Goal: Entertainment & Leisure: Consume media (video, audio)

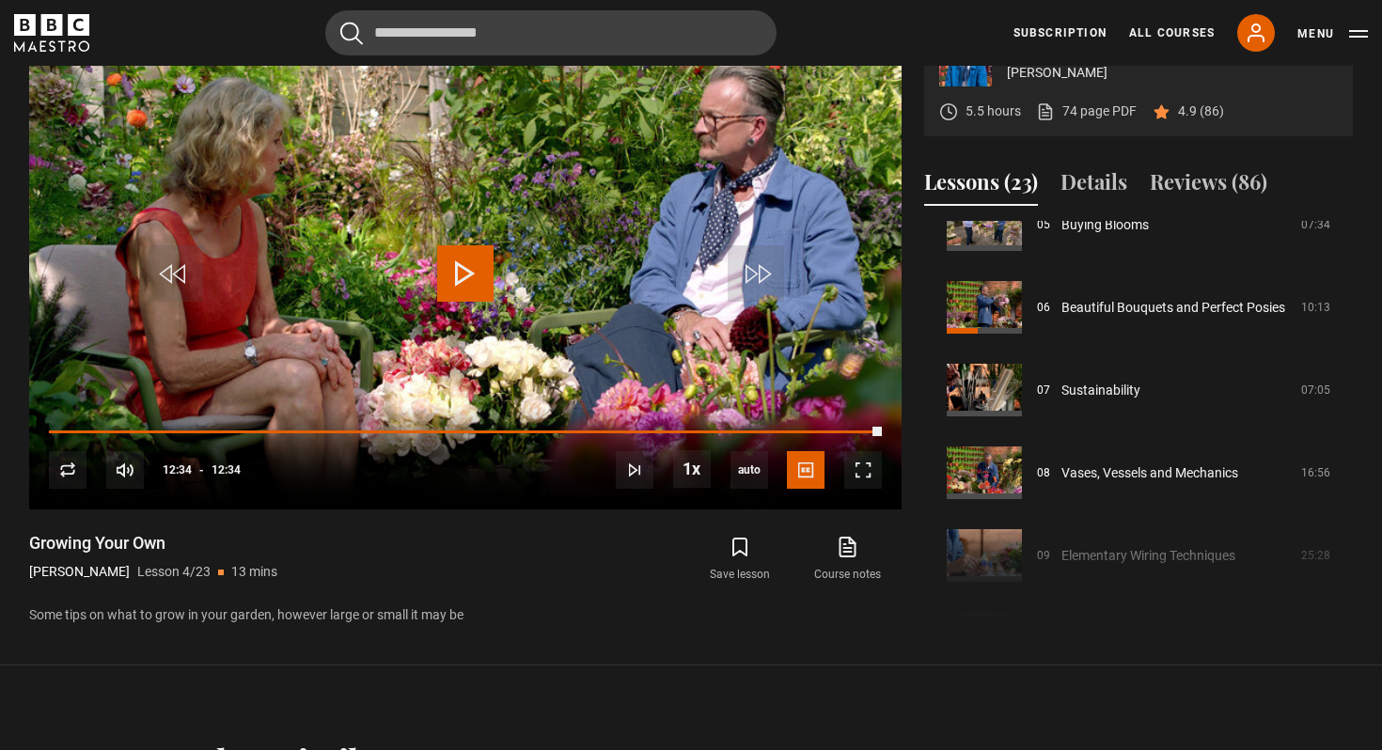
scroll to position [445, 0]
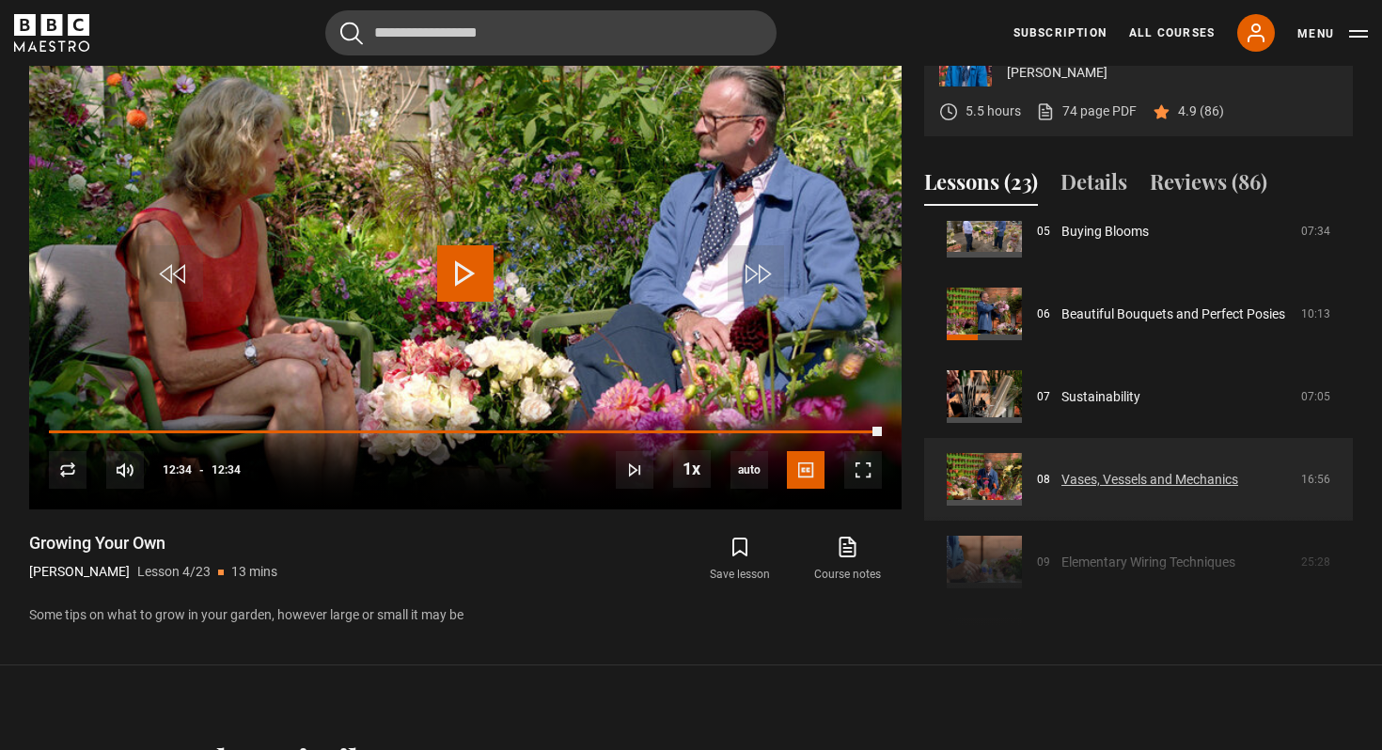
click at [1160, 472] on link "Vases, Vessels and Mechanics" at bounding box center [1149, 480] width 177 height 20
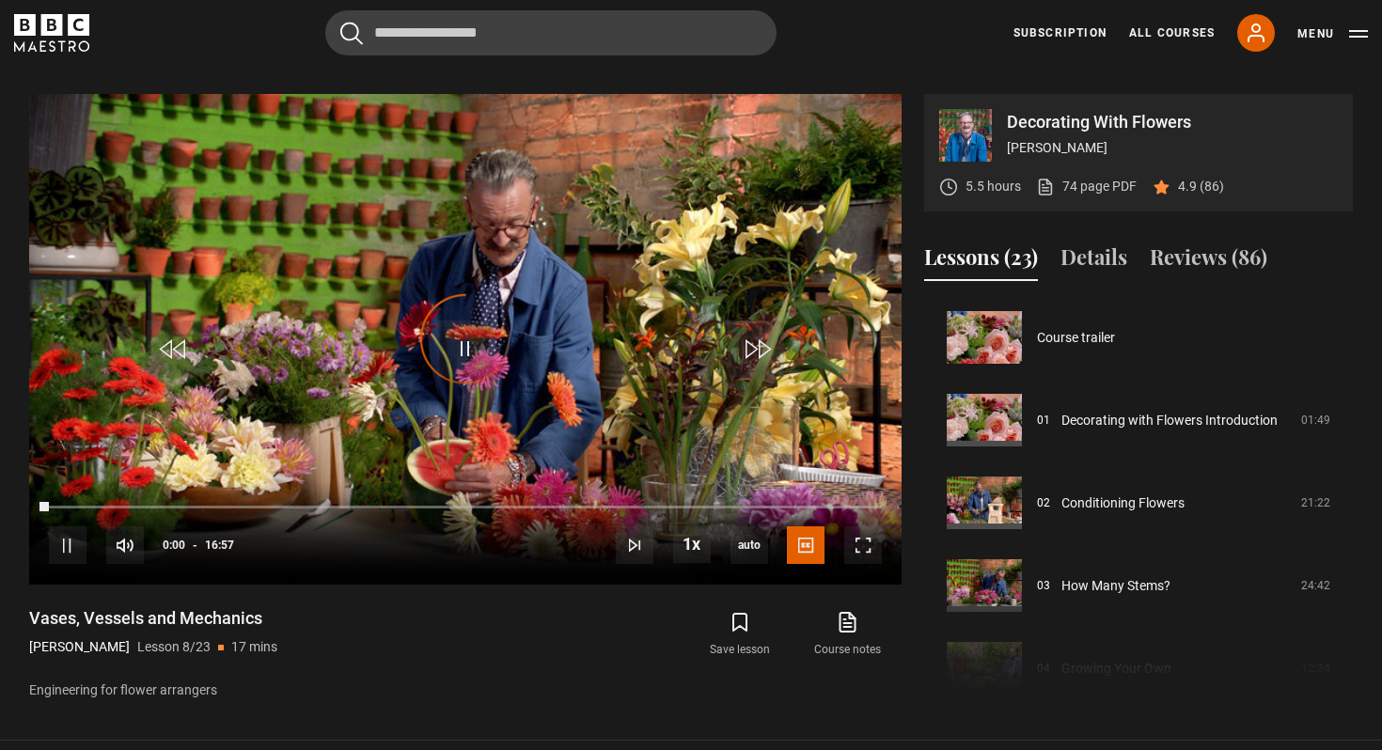
scroll to position [579, 0]
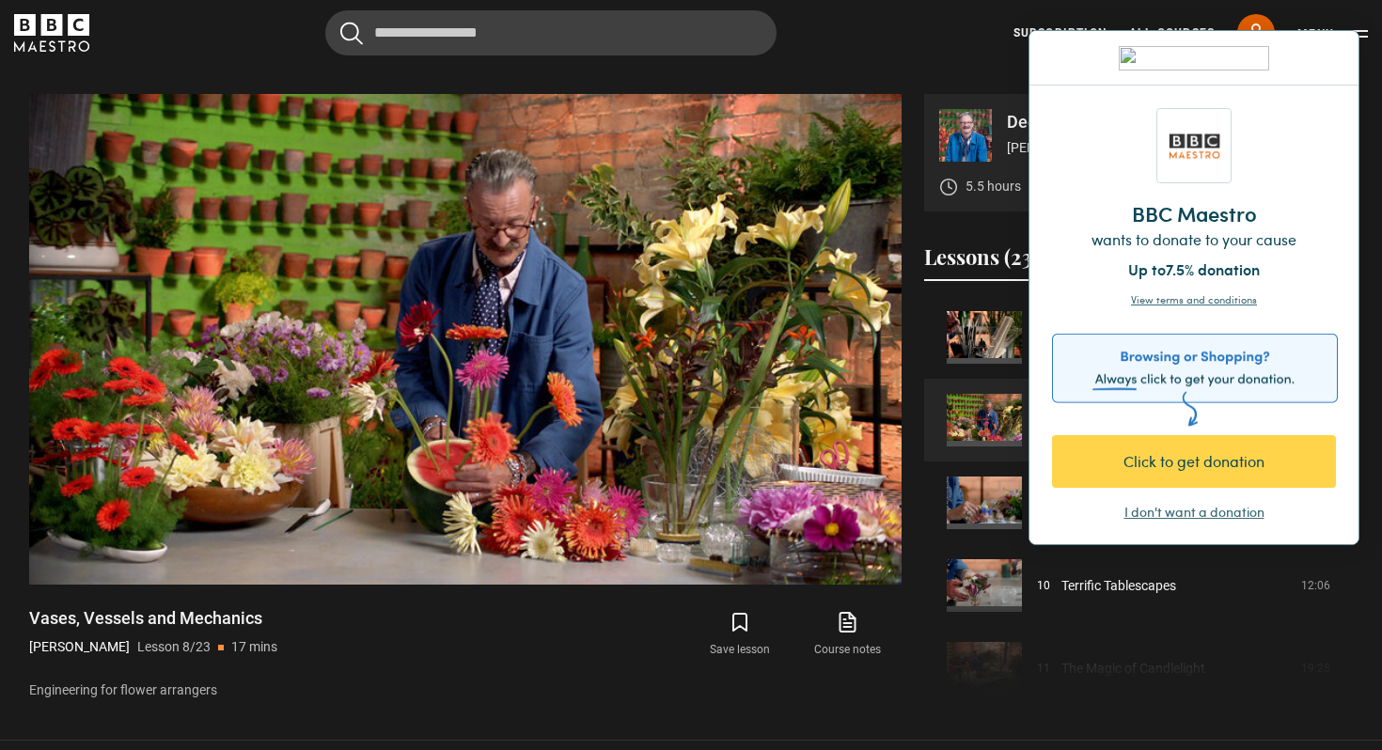
click at [1175, 512] on div "I don't want a donation" at bounding box center [1194, 512] width 140 height 19
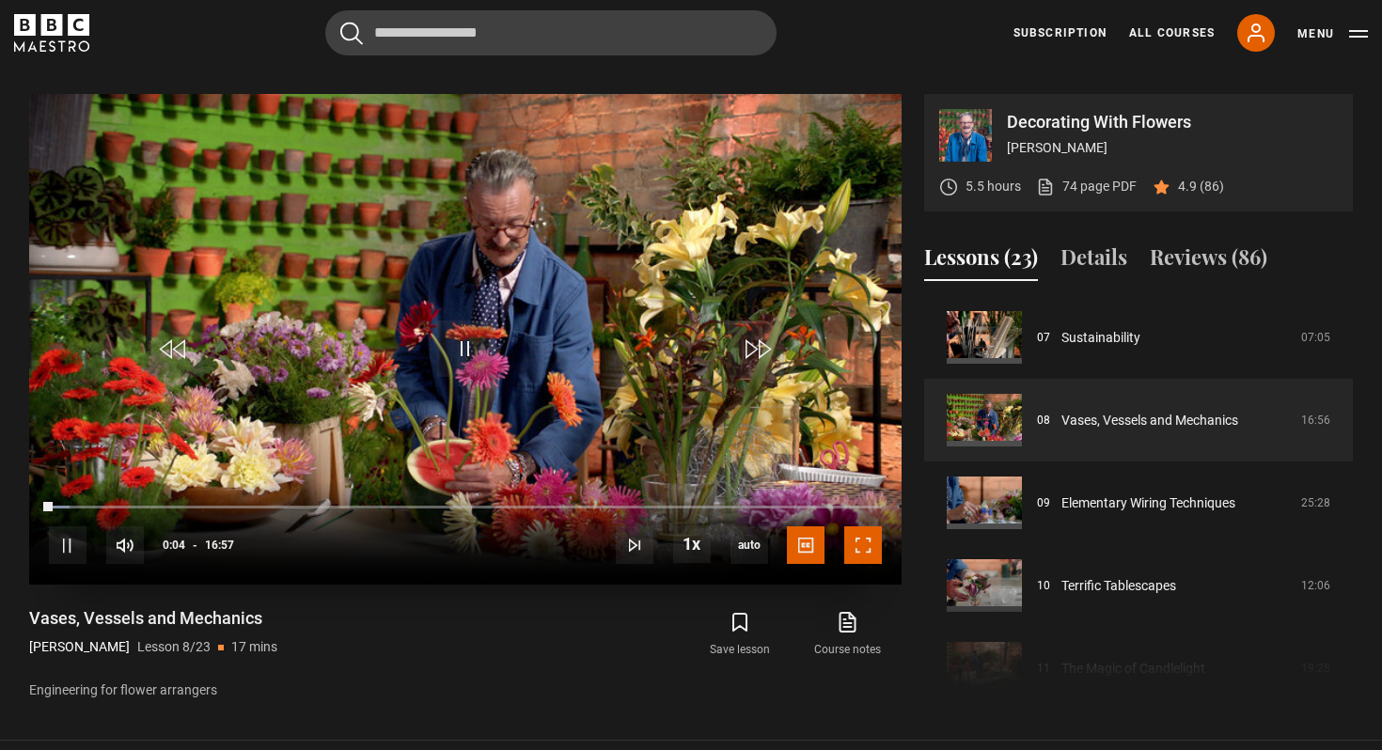
click at [873, 527] on span "Video Player" at bounding box center [863, 546] width 38 height 38
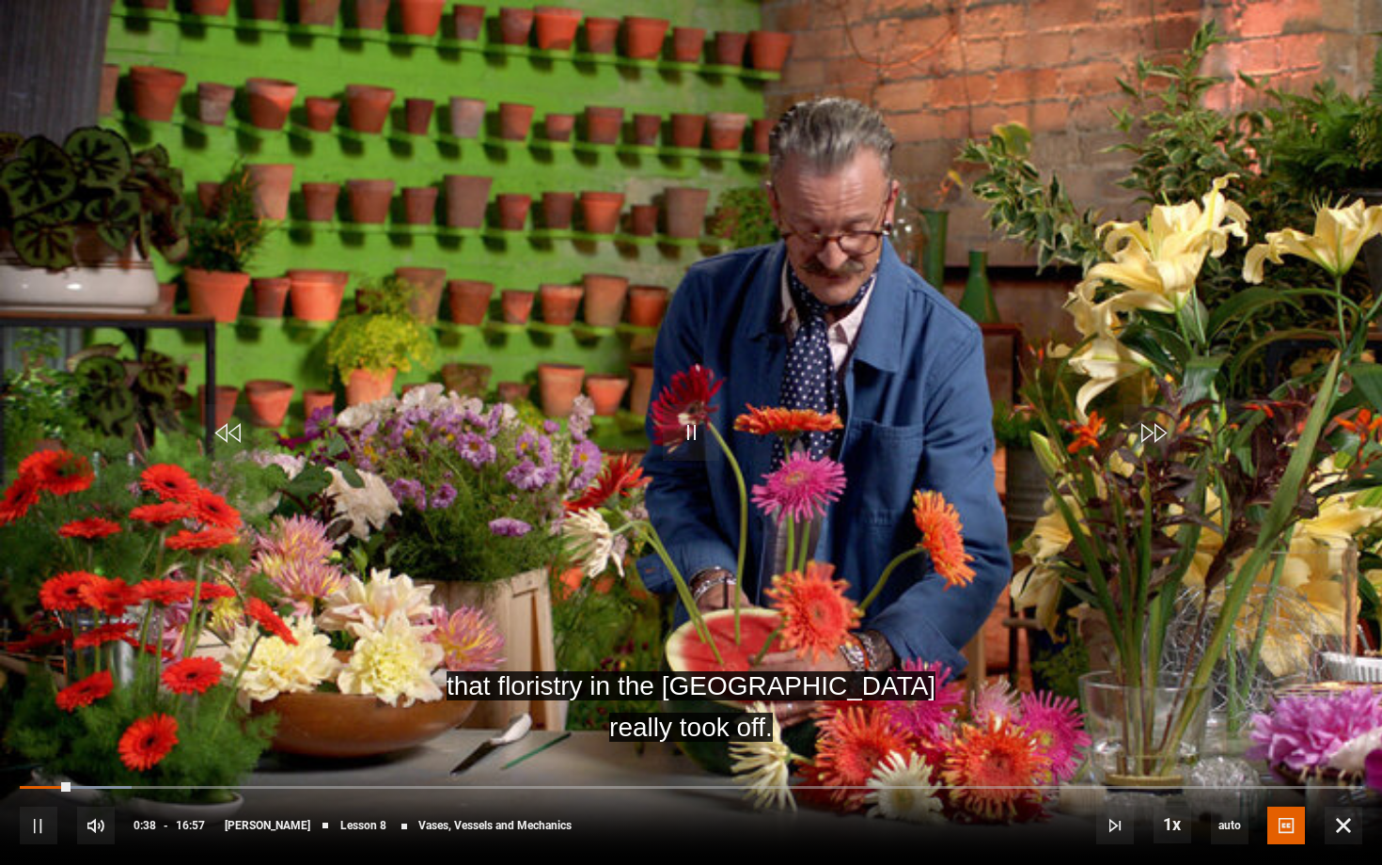
click at [58, 749] on div "10s Skip Back 10 seconds Pause 10s Skip Forward 10 seconds Loaded : 8.36% 00:40…" at bounding box center [691, 813] width 1382 height 104
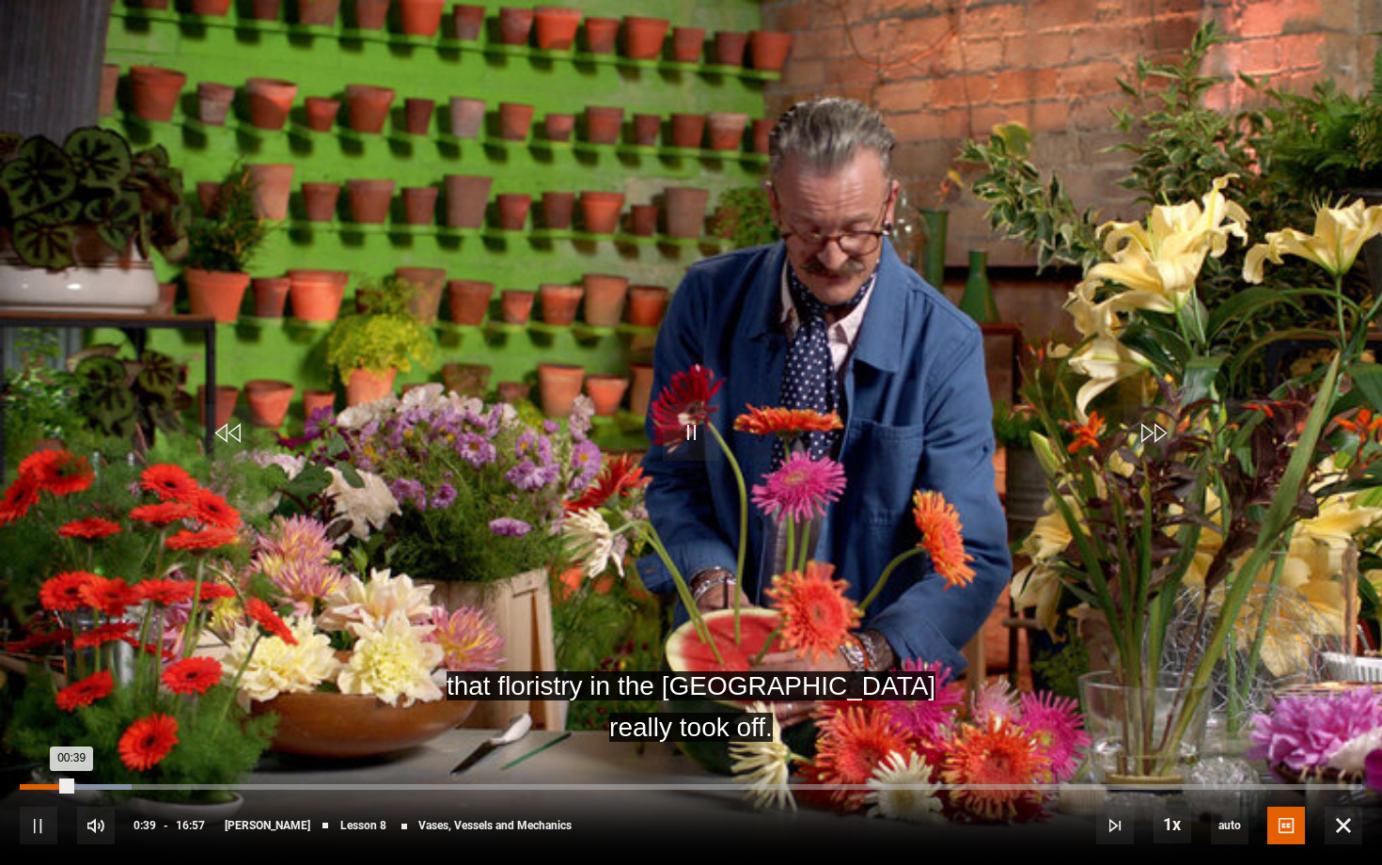
click at [57, 749] on div "Loaded : 8.36% 00:28 00:39" at bounding box center [691, 787] width 1343 height 6
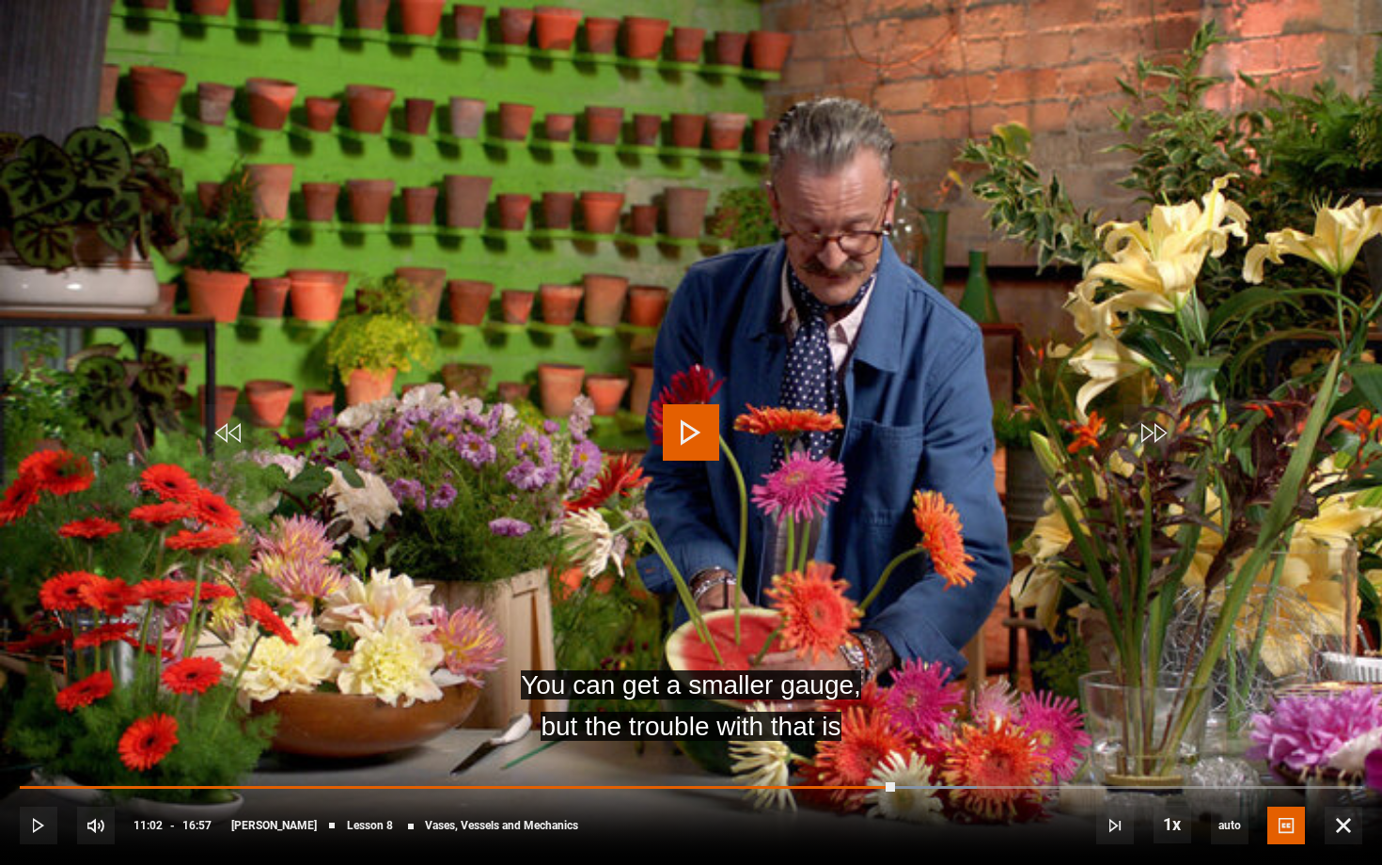
click at [704, 434] on span "Video Player" at bounding box center [691, 432] width 56 height 56
click at [696, 443] on span "Video Player" at bounding box center [691, 432] width 56 height 56
